Goal: Check status

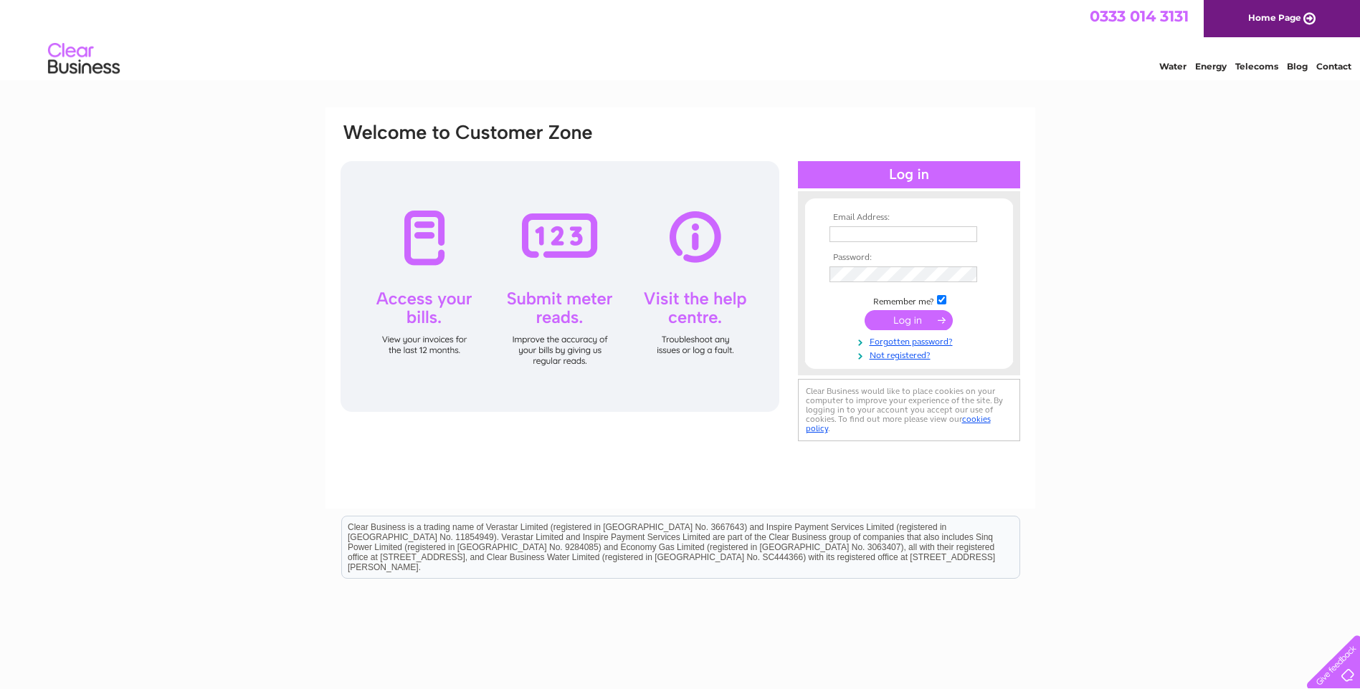
type input "[EMAIL_ADDRESS][DOMAIN_NAME]"
click at [913, 317] on input "submit" at bounding box center [908, 320] width 88 height 20
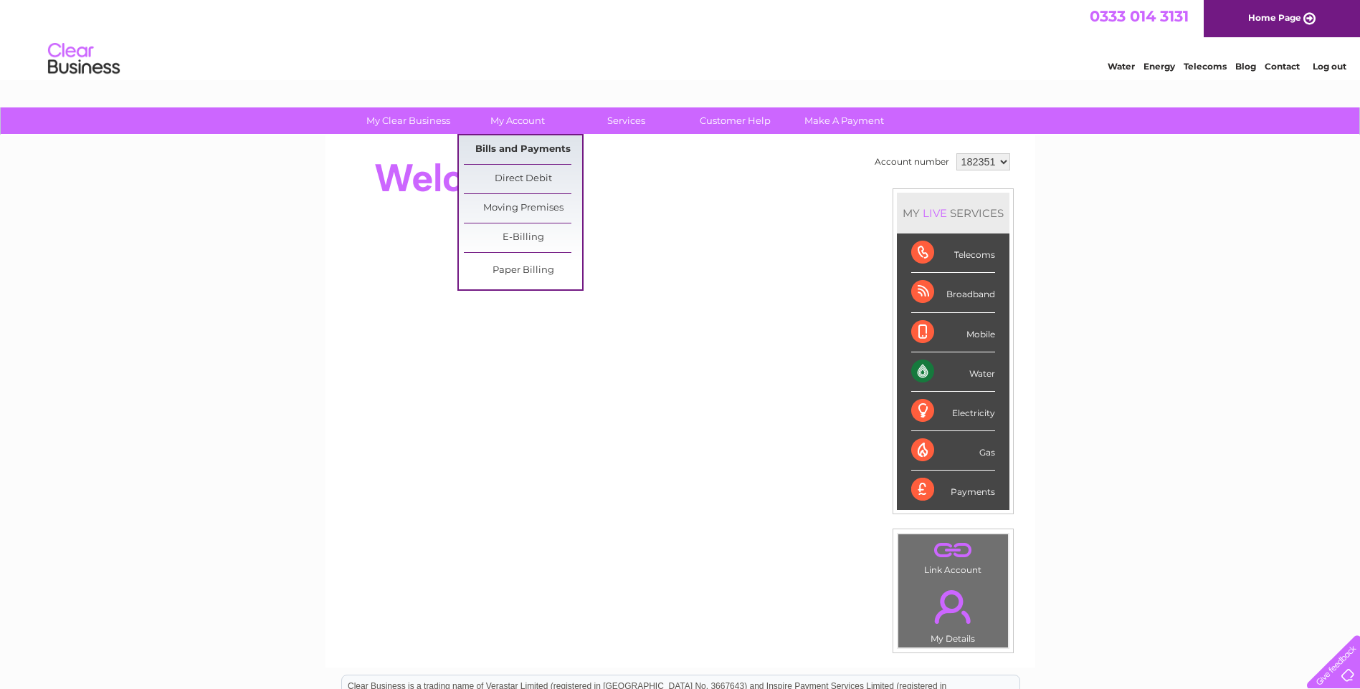
click at [525, 147] on link "Bills and Payments" at bounding box center [523, 149] width 118 height 29
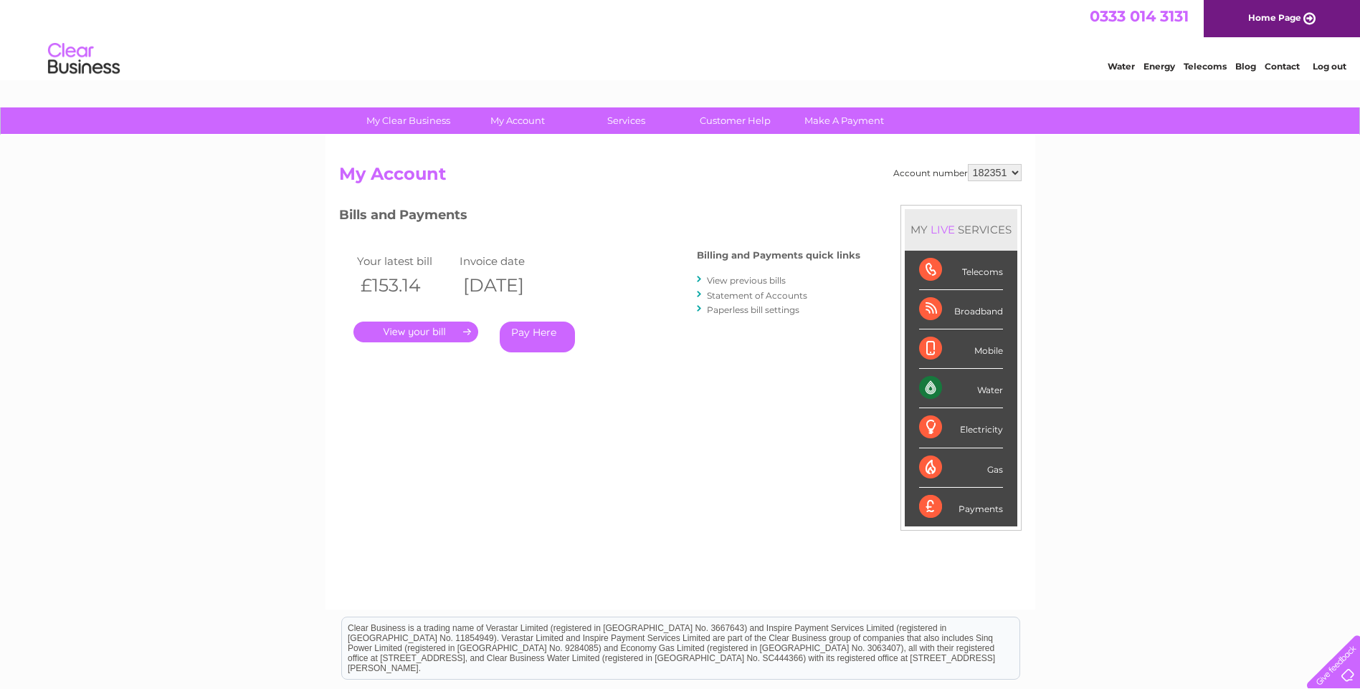
click at [442, 330] on link "." at bounding box center [415, 332] width 125 height 21
